Goal: Information Seeking & Learning: Find specific fact

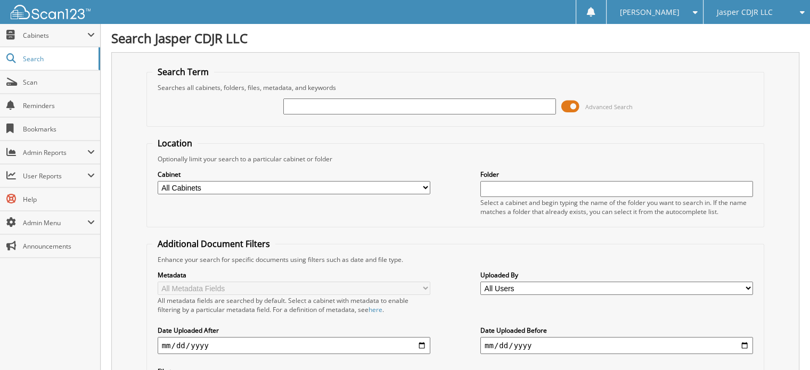
click at [342, 104] on input "text" at bounding box center [419, 107] width 273 height 16
type input "CC4174"
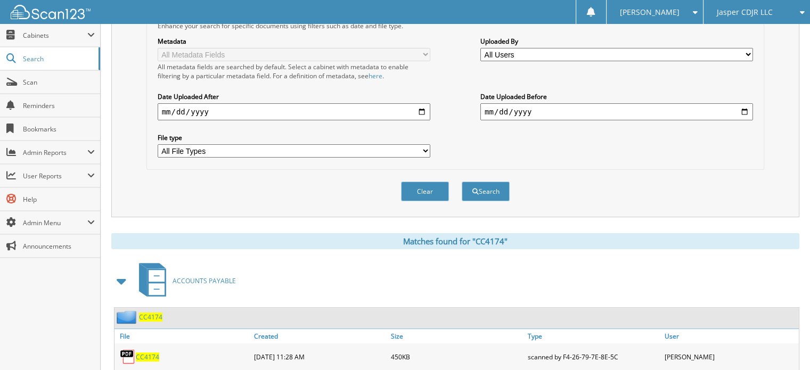
scroll to position [266, 0]
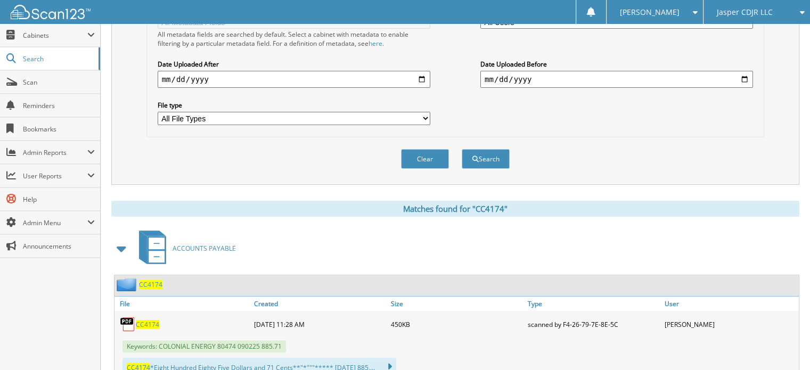
click at [147, 320] on span "CC4174" at bounding box center [147, 324] width 23 height 9
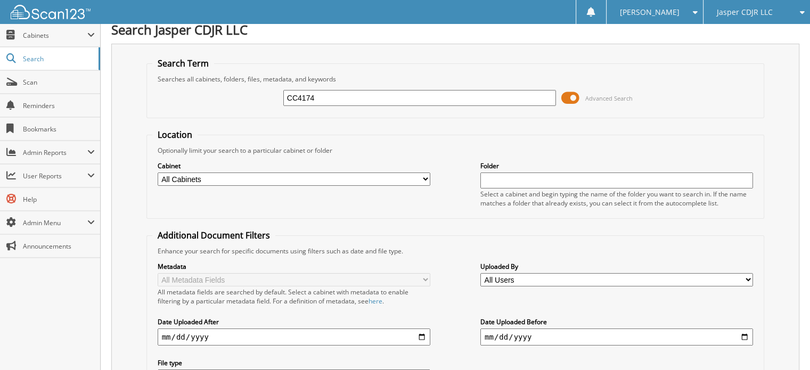
scroll to position [0, 0]
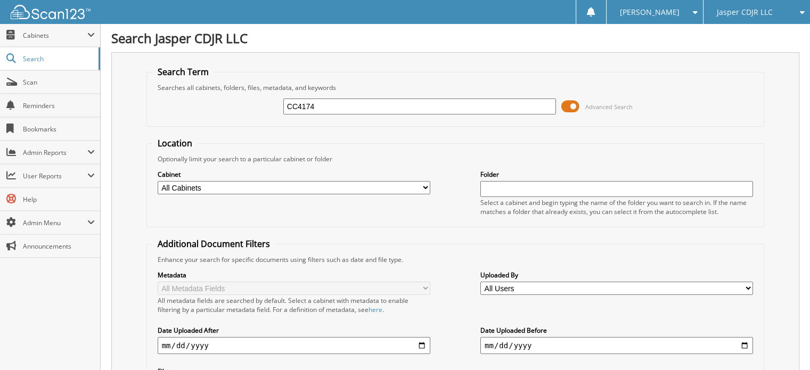
click at [335, 102] on input "CC4174" at bounding box center [419, 107] width 273 height 16
type input "CC4173"
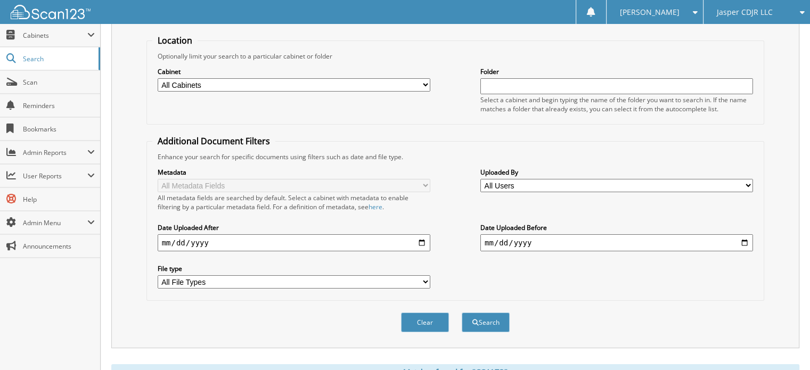
scroll to position [266, 0]
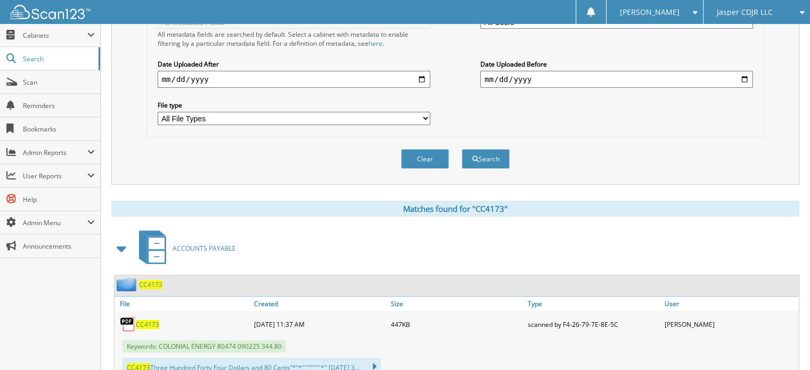
click at [156, 320] on span "CC4173" at bounding box center [147, 324] width 23 height 9
click at [727, 13] on span "Jasper CDJR LLC" at bounding box center [745, 12] width 56 height 6
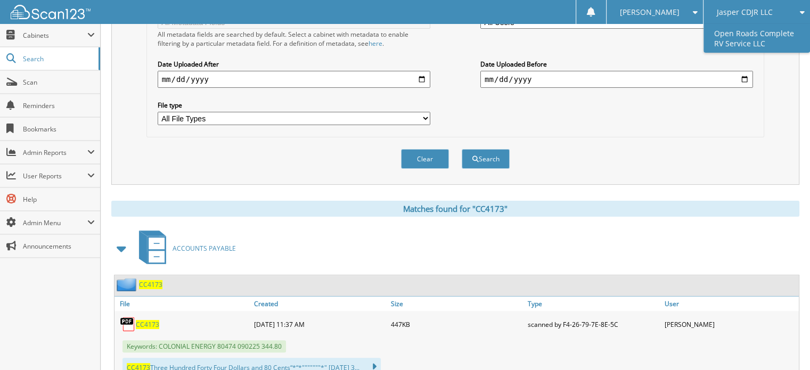
click at [722, 34] on link "Open Roads Complete RV Service LLC" at bounding box center [757, 38] width 107 height 29
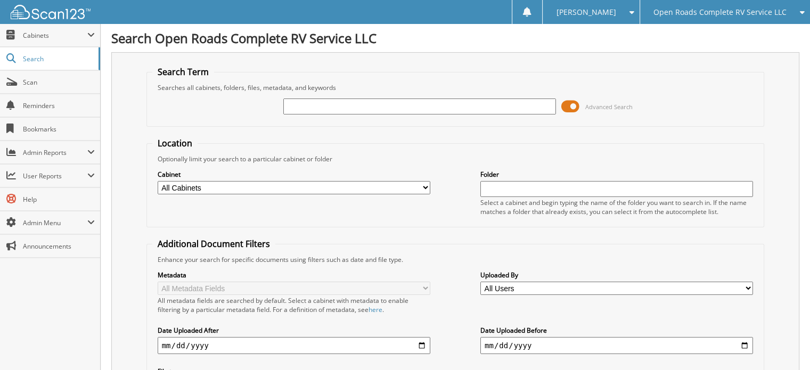
click at [310, 99] on input "text" at bounding box center [419, 107] width 273 height 16
type input "E10966"
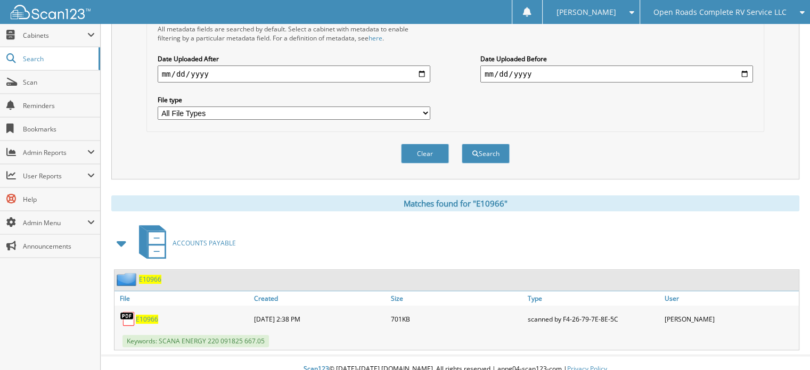
scroll to position [272, 0]
click at [149, 314] on span "E10966" at bounding box center [147, 318] width 22 height 9
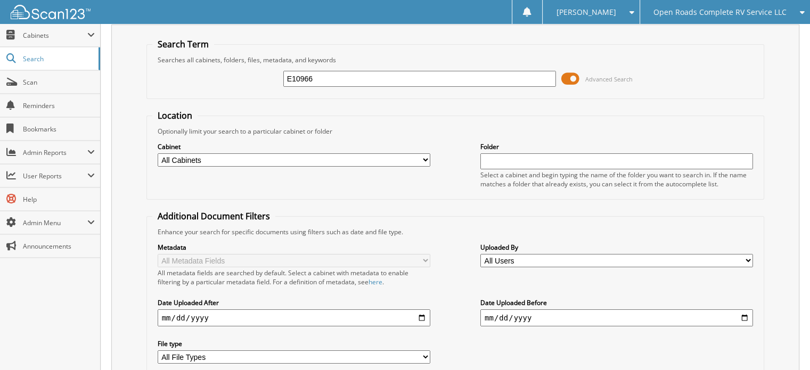
scroll to position [0, 0]
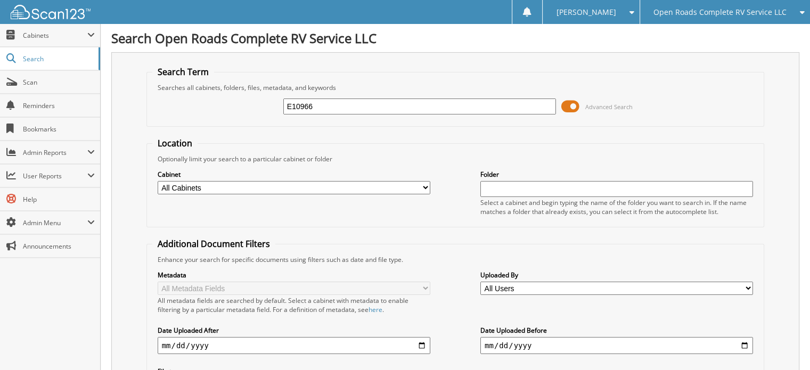
drag, startPoint x: 332, startPoint y: 112, endPoint x: 278, endPoint y: 119, distance: 54.2
click at [278, 119] on div "E10966 Advanced Search" at bounding box center [455, 106] width 607 height 29
type input "11324"
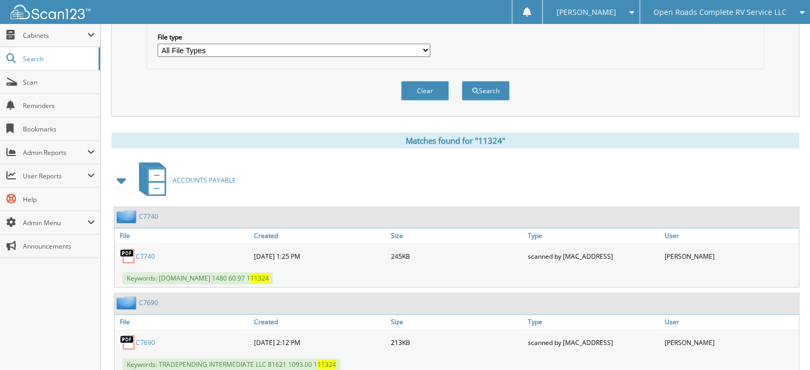
scroll to position [373, 0]
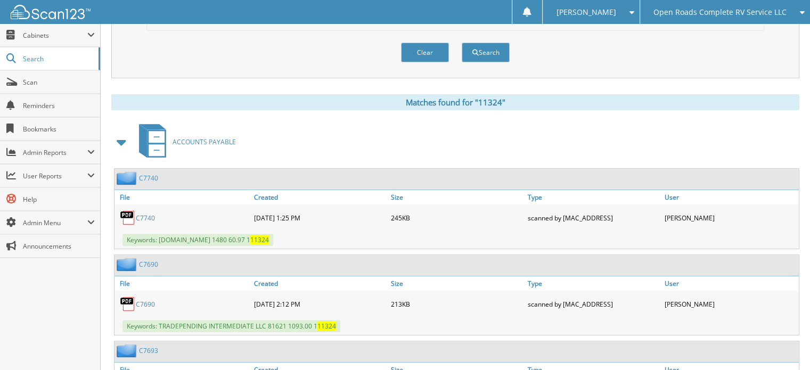
click at [119, 137] on span at bounding box center [122, 142] width 15 height 19
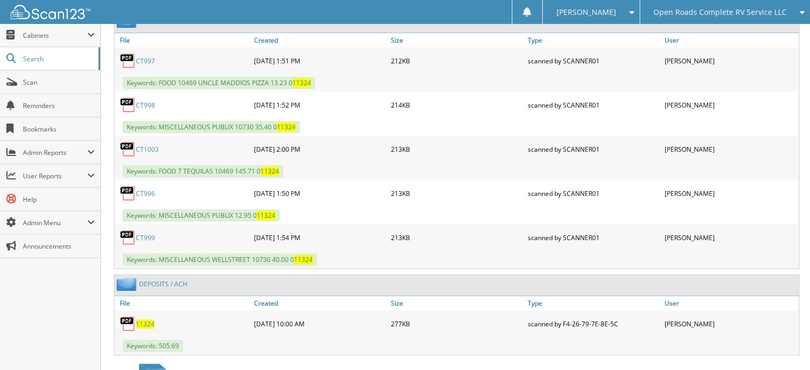
scroll to position [746, 0]
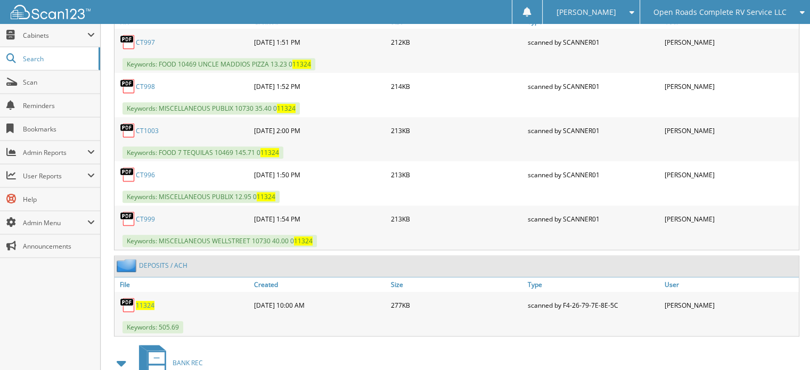
click at [149, 301] on span "11324" at bounding box center [145, 305] width 19 height 9
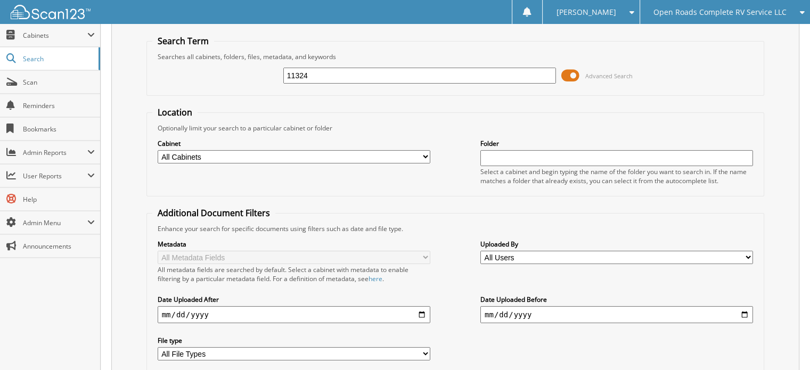
scroll to position [0, 0]
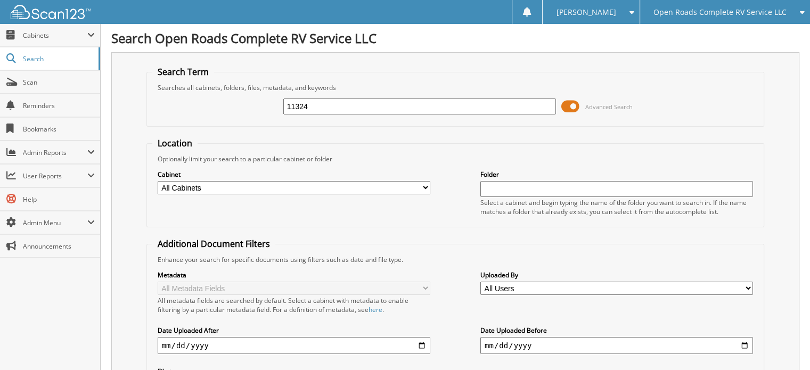
drag, startPoint x: 328, startPoint y: 100, endPoint x: 269, endPoint y: 110, distance: 59.5
click at [270, 116] on div "11324 Advanced Search" at bounding box center [455, 106] width 607 height 29
type input "72065"
click at [566, 104] on span at bounding box center [571, 107] width 18 height 16
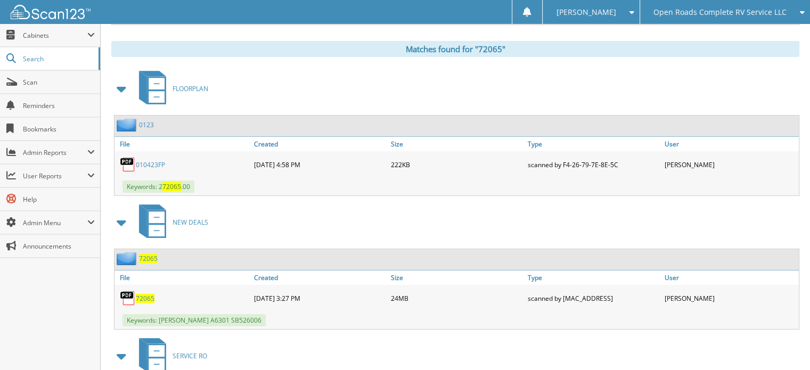
scroll to position [213, 0]
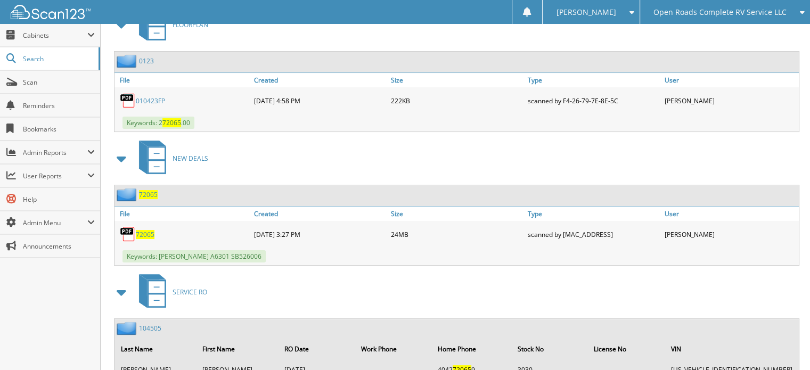
click at [148, 230] on span "72065" at bounding box center [145, 234] width 19 height 9
click at [686, 10] on span "Open Roads Complete RV Service LLC" at bounding box center [720, 12] width 133 height 6
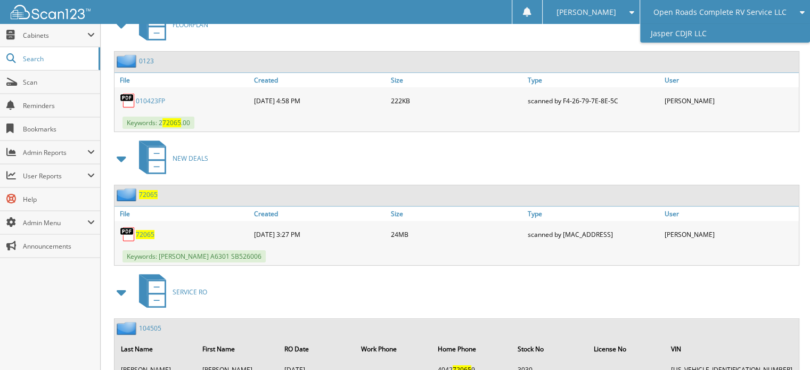
click at [683, 27] on link "Jasper CDJR LLC" at bounding box center [725, 33] width 170 height 19
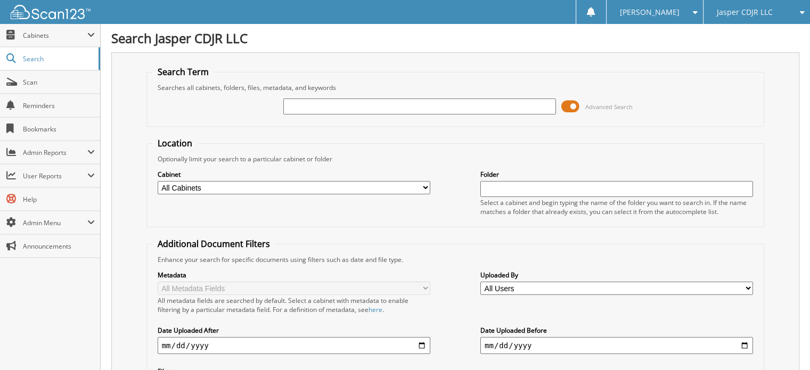
click at [373, 99] on input "text" at bounding box center [419, 107] width 273 height 16
type input "SK0925-1"
click at [567, 100] on span at bounding box center [571, 107] width 18 height 16
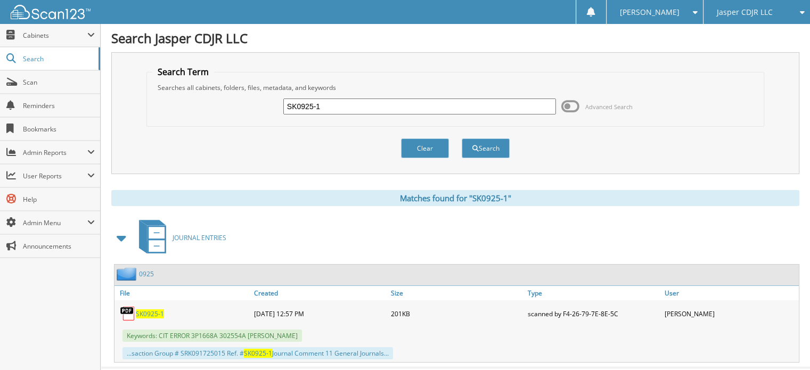
scroll to position [19, 0]
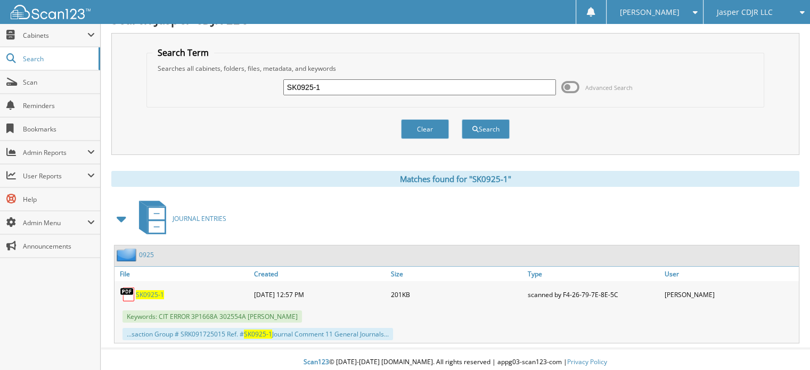
click at [158, 291] on span "SK0925-1" at bounding box center [150, 294] width 28 height 9
